Goal: Task Accomplishment & Management: Manage account settings

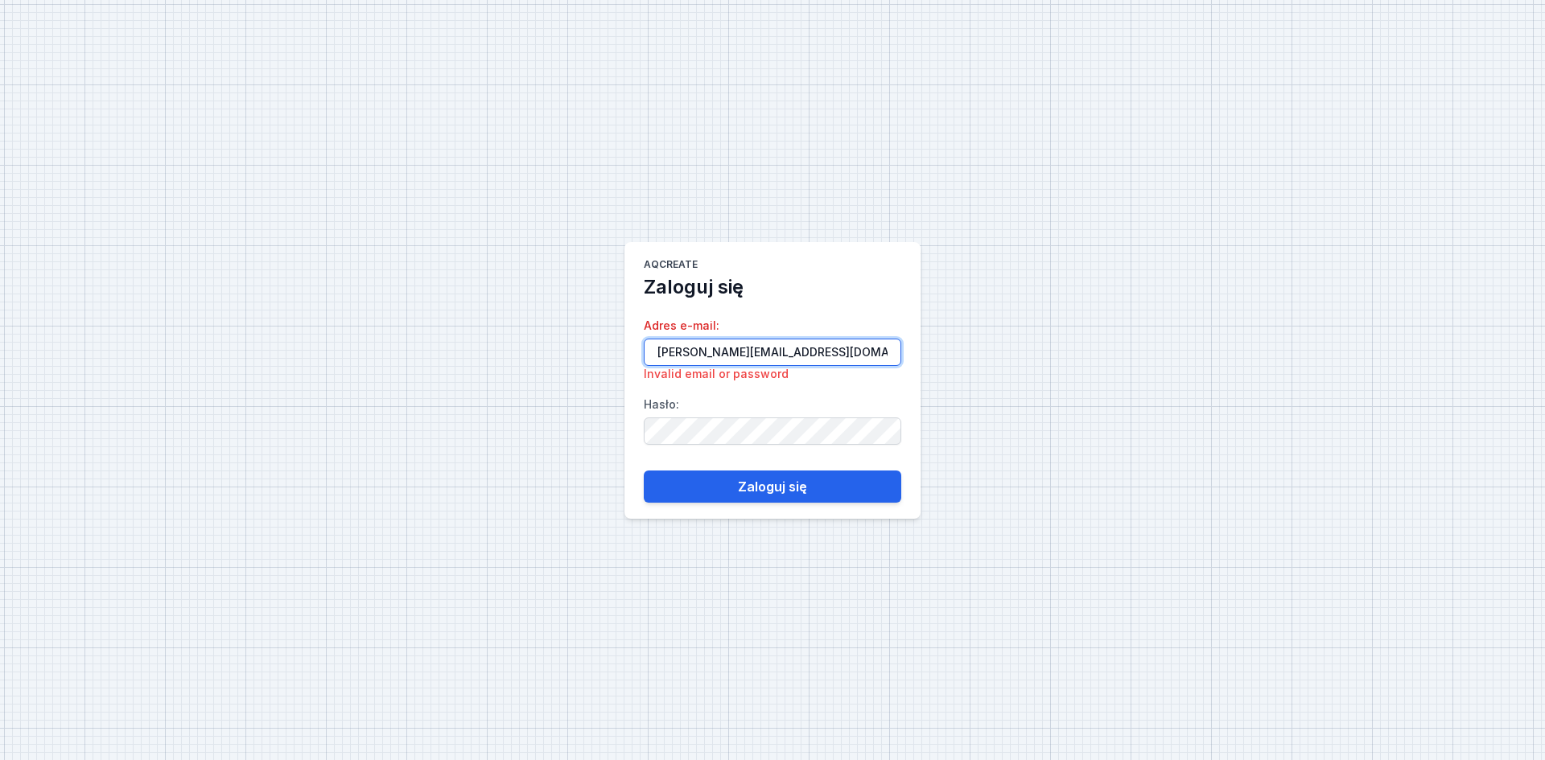
click at [859, 352] on input "[PERSON_NAME][EMAIL_ADDRESS][DOMAIN_NAME]" at bounding box center [773, 352] width 258 height 27
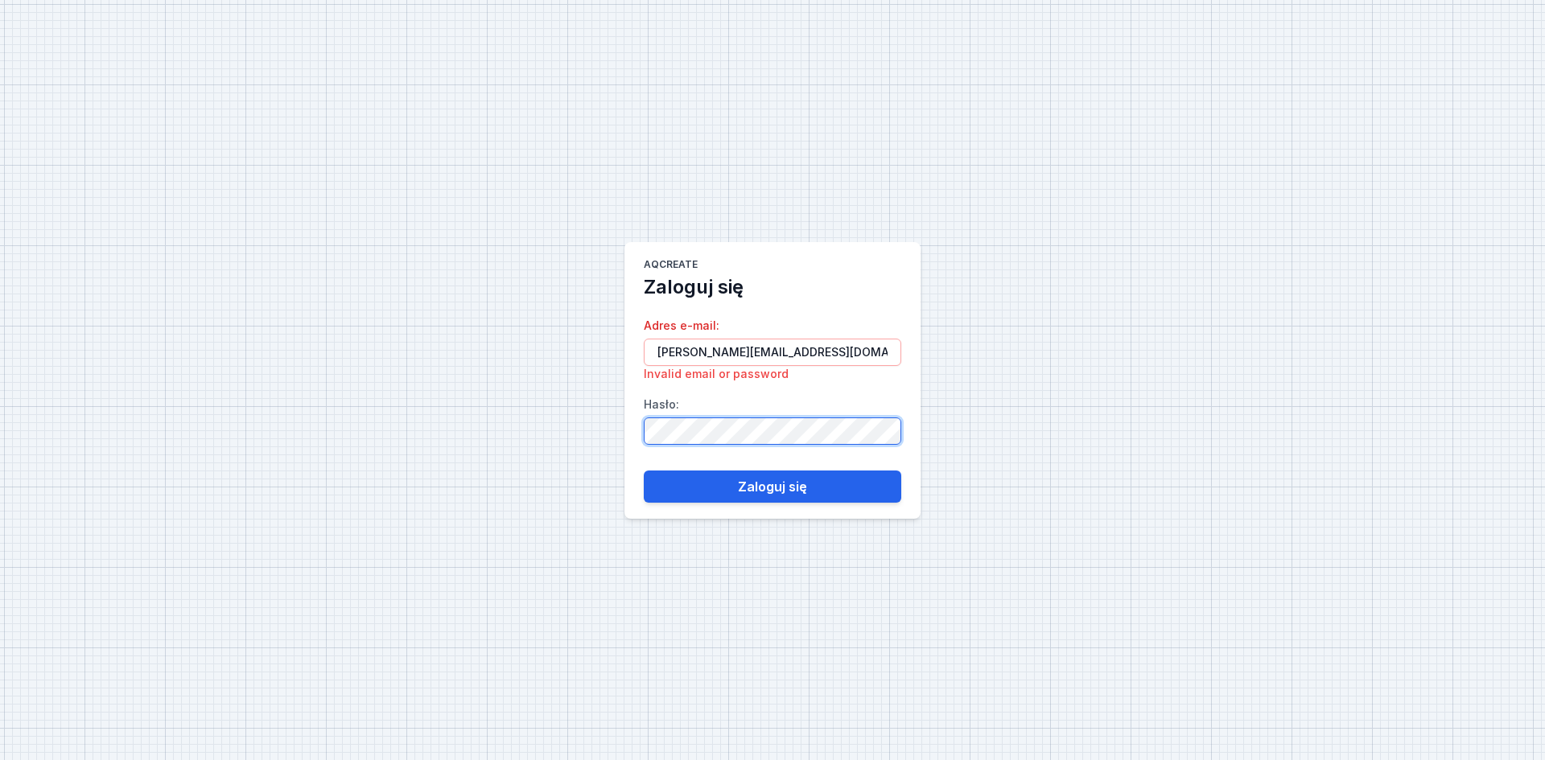
click at [426, 449] on div "AQcreate Zaloguj się Adres e-mail : [PERSON_NAME][EMAIL_ADDRESS][DOMAIN_NAME] I…" at bounding box center [772, 380] width 1545 height 760
click at [644, 471] on button "Zaloguj się" at bounding box center [773, 487] width 258 height 32
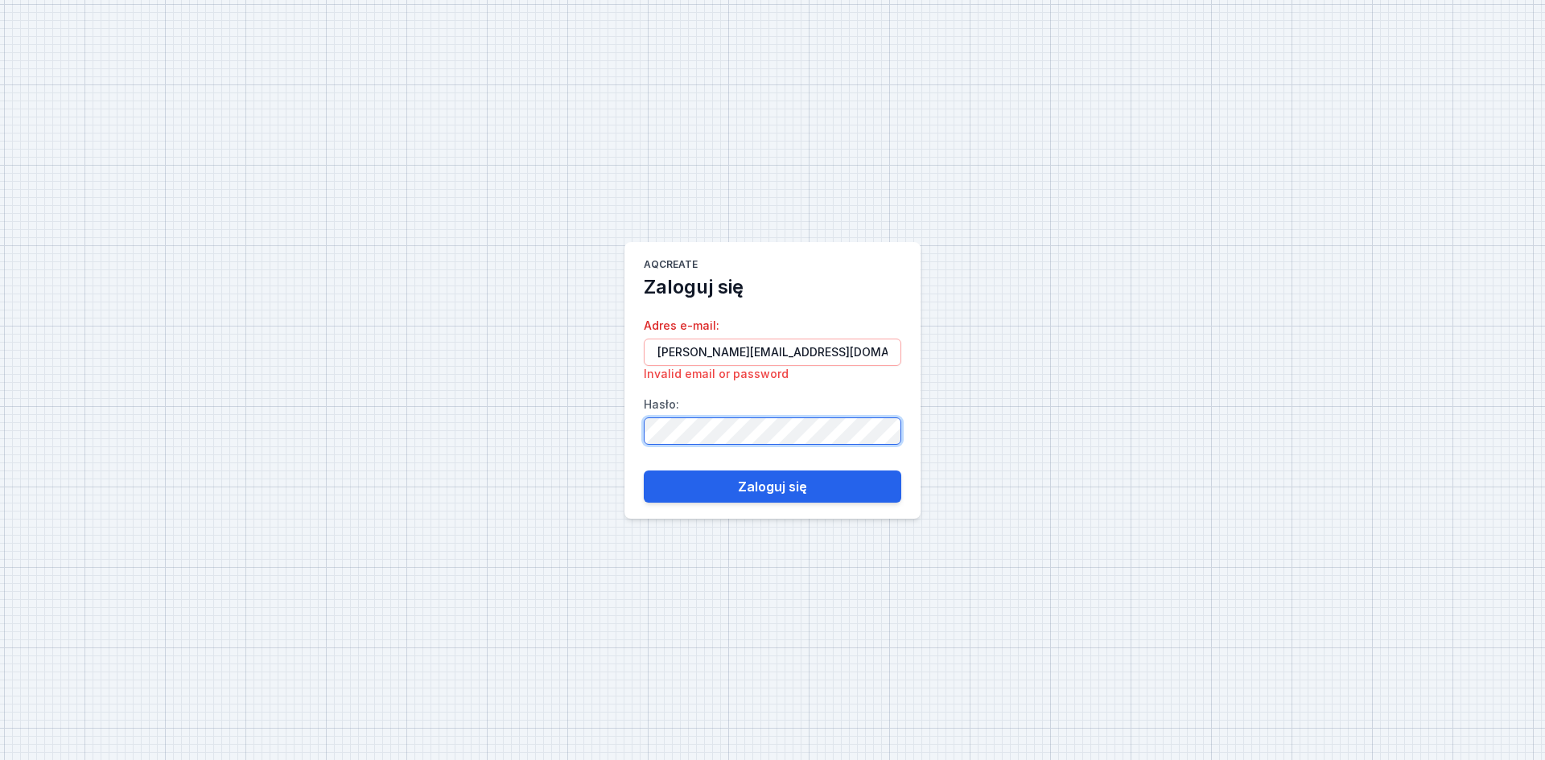
click at [644, 471] on button "Zaloguj się" at bounding box center [773, 487] width 258 height 32
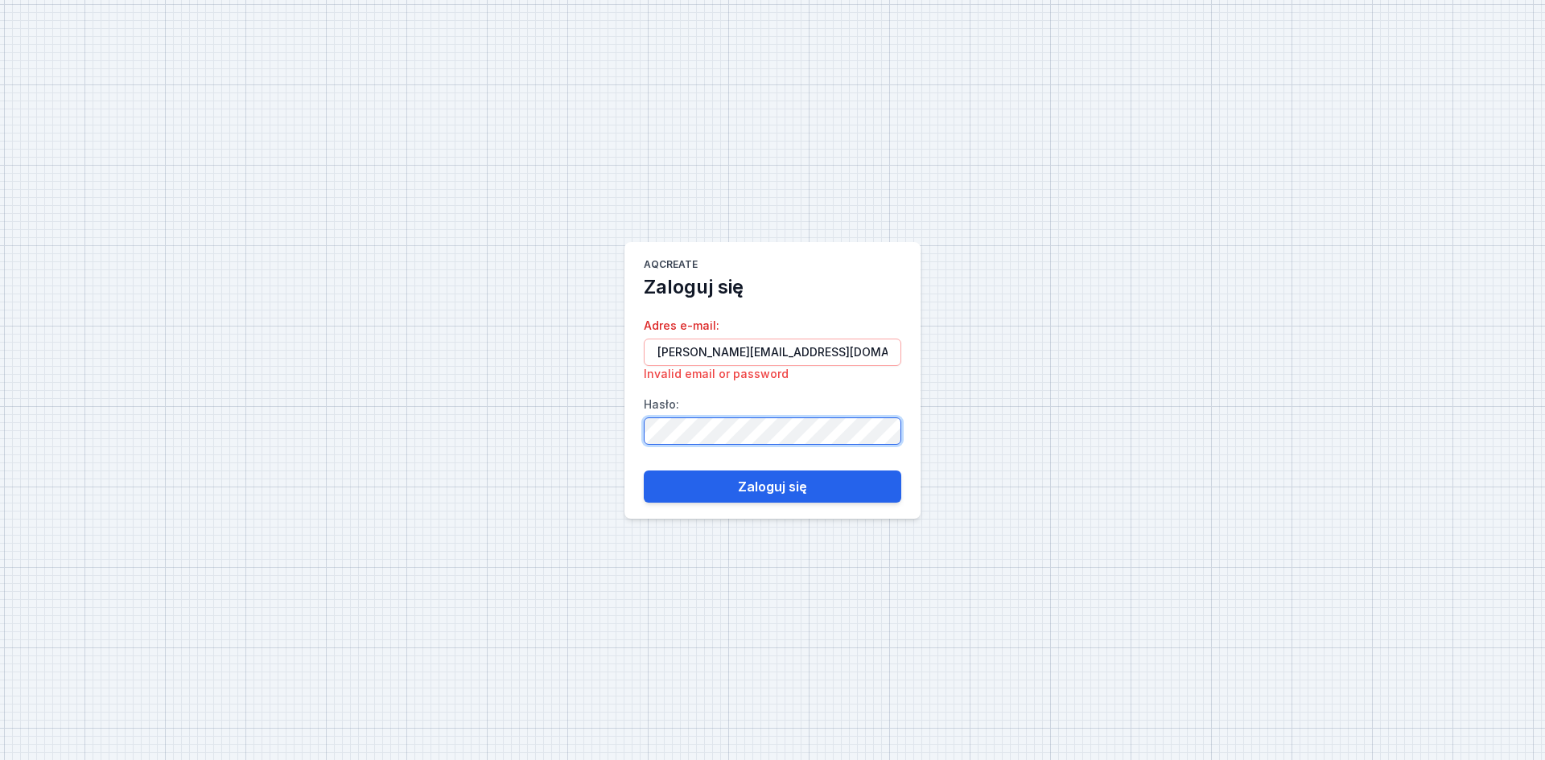
click at [644, 471] on button "Zaloguj się" at bounding box center [773, 487] width 258 height 32
